Goal: Transaction & Acquisition: Purchase product/service

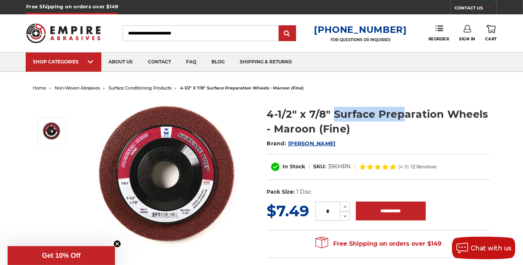
drag, startPoint x: 335, startPoint y: 114, endPoint x: 403, endPoint y: 114, distance: 68.0
click at [403, 114] on h1 "4-1/2" x 7/8" Surface Preparation Wheels - Maroon (Fine)" at bounding box center [378, 121] width 223 height 29
drag, startPoint x: 403, startPoint y: 114, endPoint x: 392, endPoint y: 115, distance: 11.4
copy h1 "Surface Prep"
click at [0, 0] on div "Close dialog WANT 10% OFF YOUR NEXT PURCHASE? Sign up for our newsletter to rec…" at bounding box center [0, 0] width 0 height 0
